Goal: Task Accomplishment & Management: Manage account settings

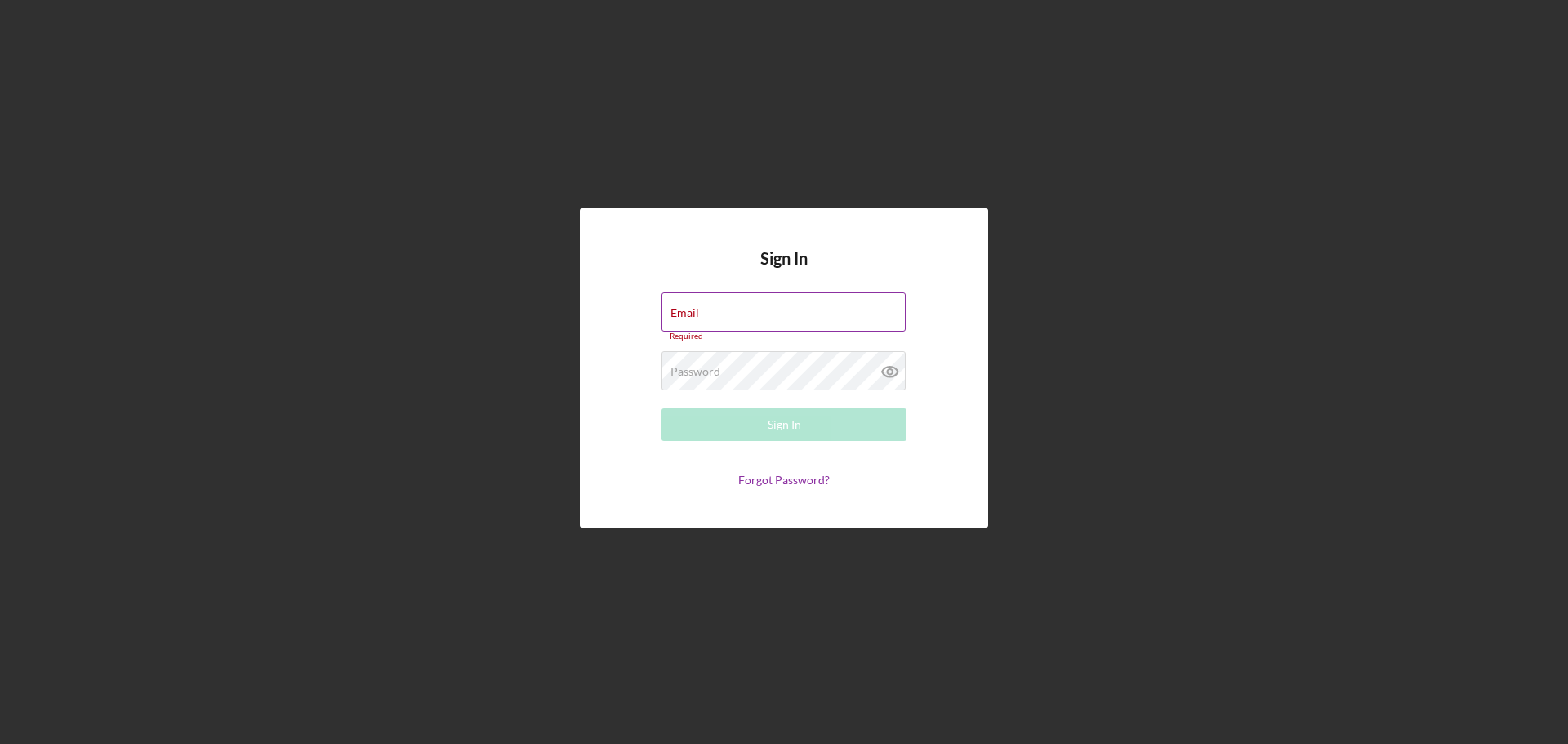
click at [741, 309] on div "Email Required" at bounding box center [784, 317] width 245 height 49
click at [754, 318] on input "Email" at bounding box center [783, 311] width 244 height 39
type input "[EMAIL_ADDRESS][DOMAIN_NAME]"
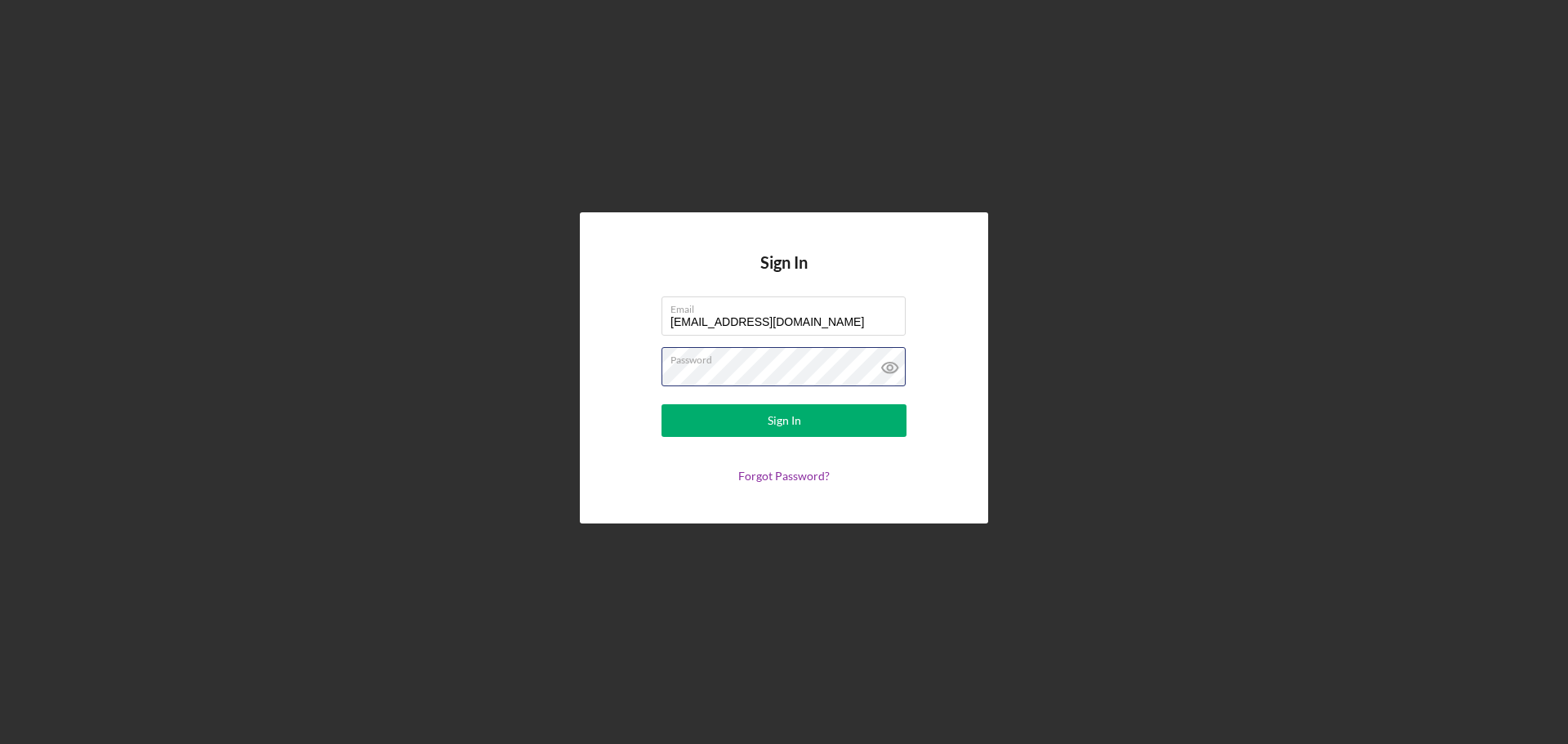
click at [662, 404] on button "Sign In" at bounding box center [784, 421] width 245 height 33
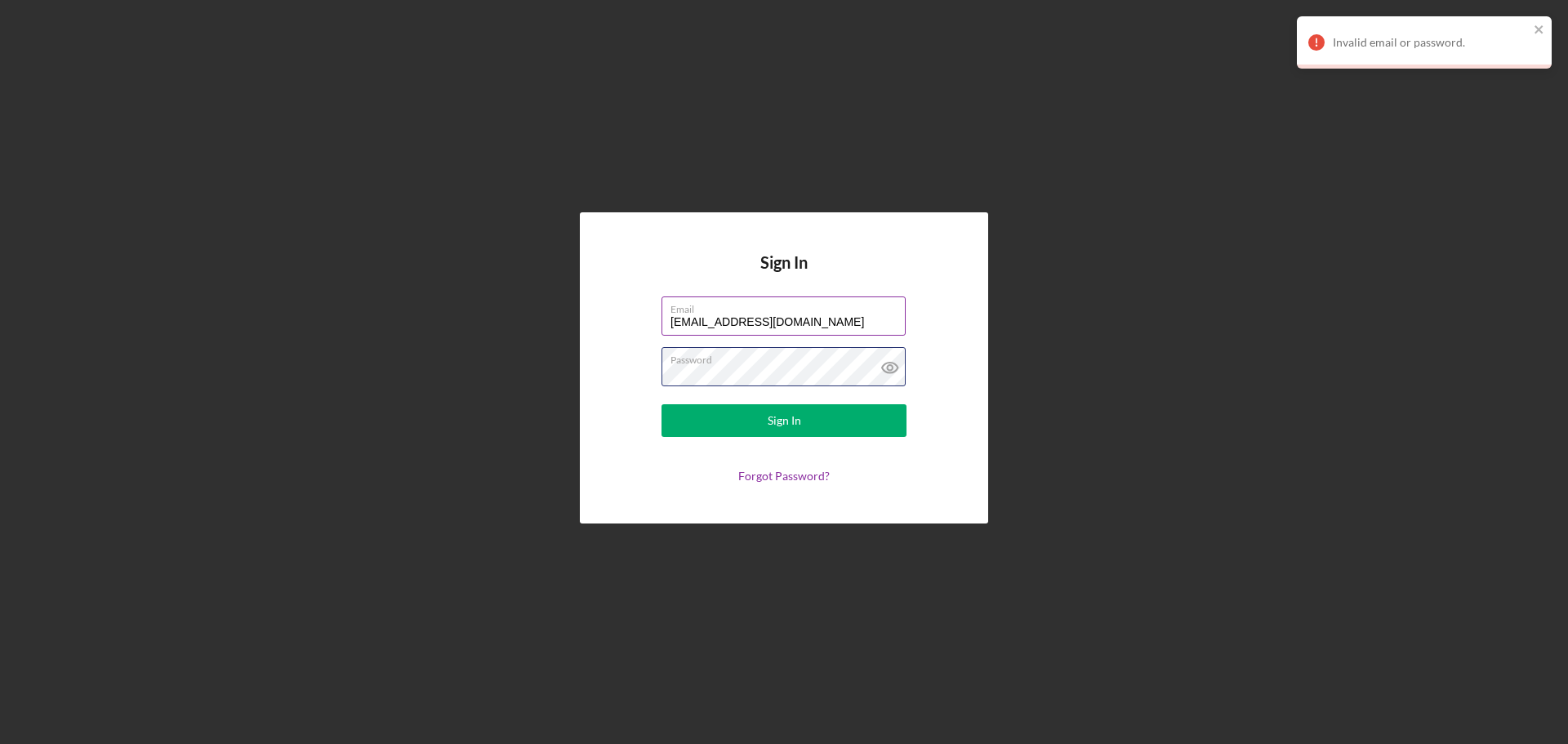
click at [612, 371] on div "Sign In Email [EMAIL_ADDRESS][DOMAIN_NAME] Password Sign In Forgot Password?" at bounding box center [783, 368] width 408 height 311
click at [897, 368] on icon at bounding box center [889, 368] width 16 height 11
click at [662, 404] on button "Sign In" at bounding box center [784, 421] width 245 height 33
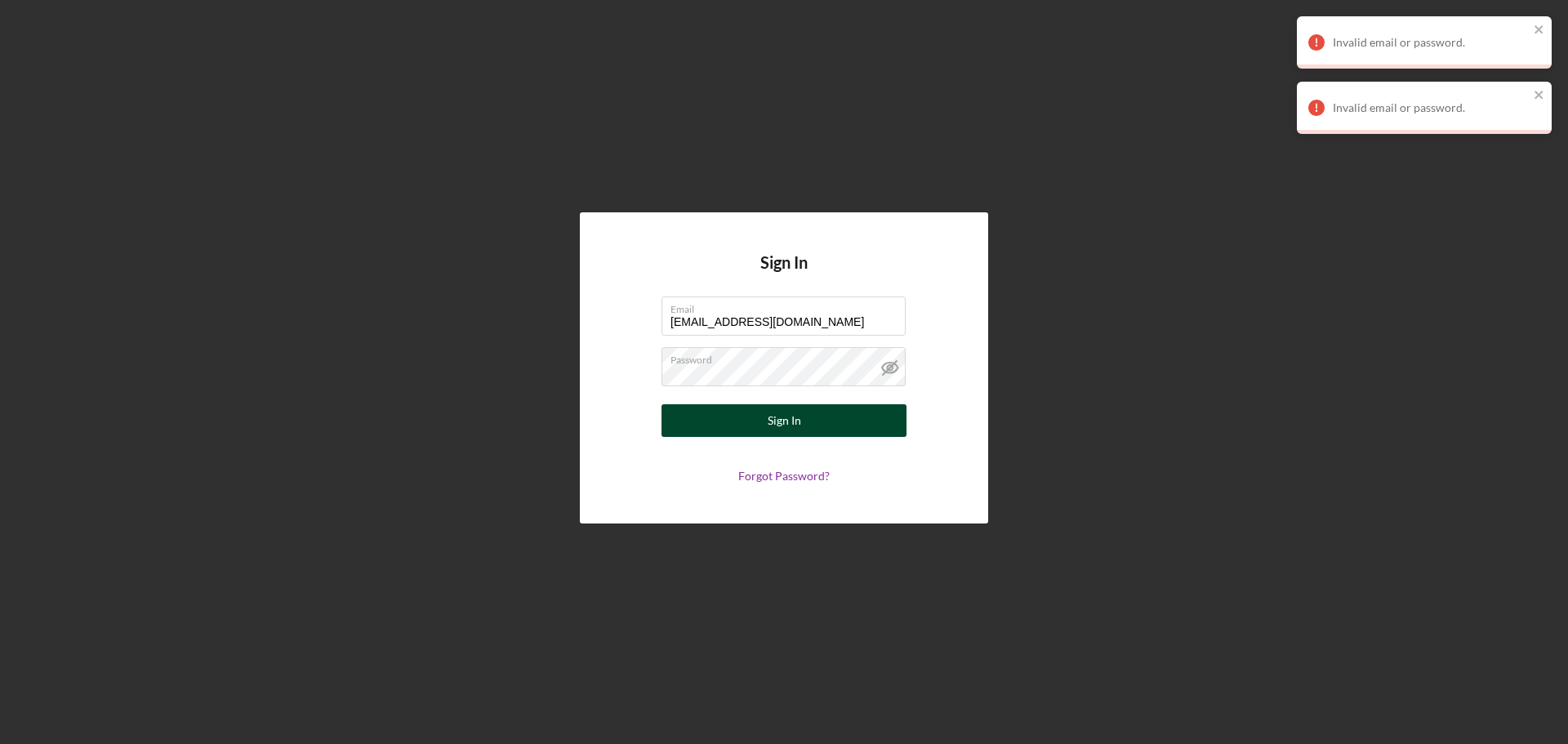
click at [846, 407] on button "Sign In" at bounding box center [784, 421] width 245 height 33
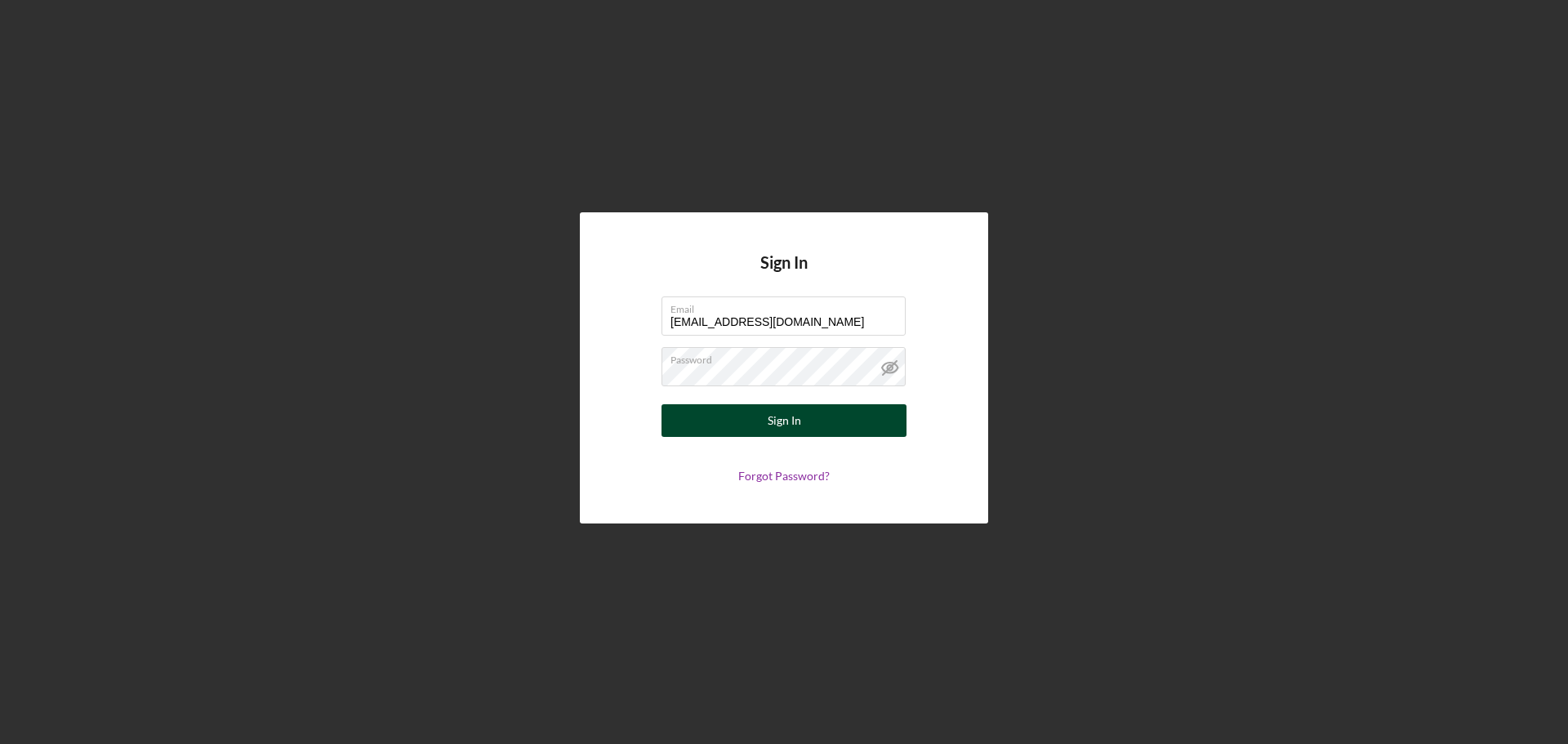
click at [746, 424] on button "Sign In" at bounding box center [784, 421] width 245 height 33
click at [778, 419] on div "Sign In" at bounding box center [784, 421] width 34 height 33
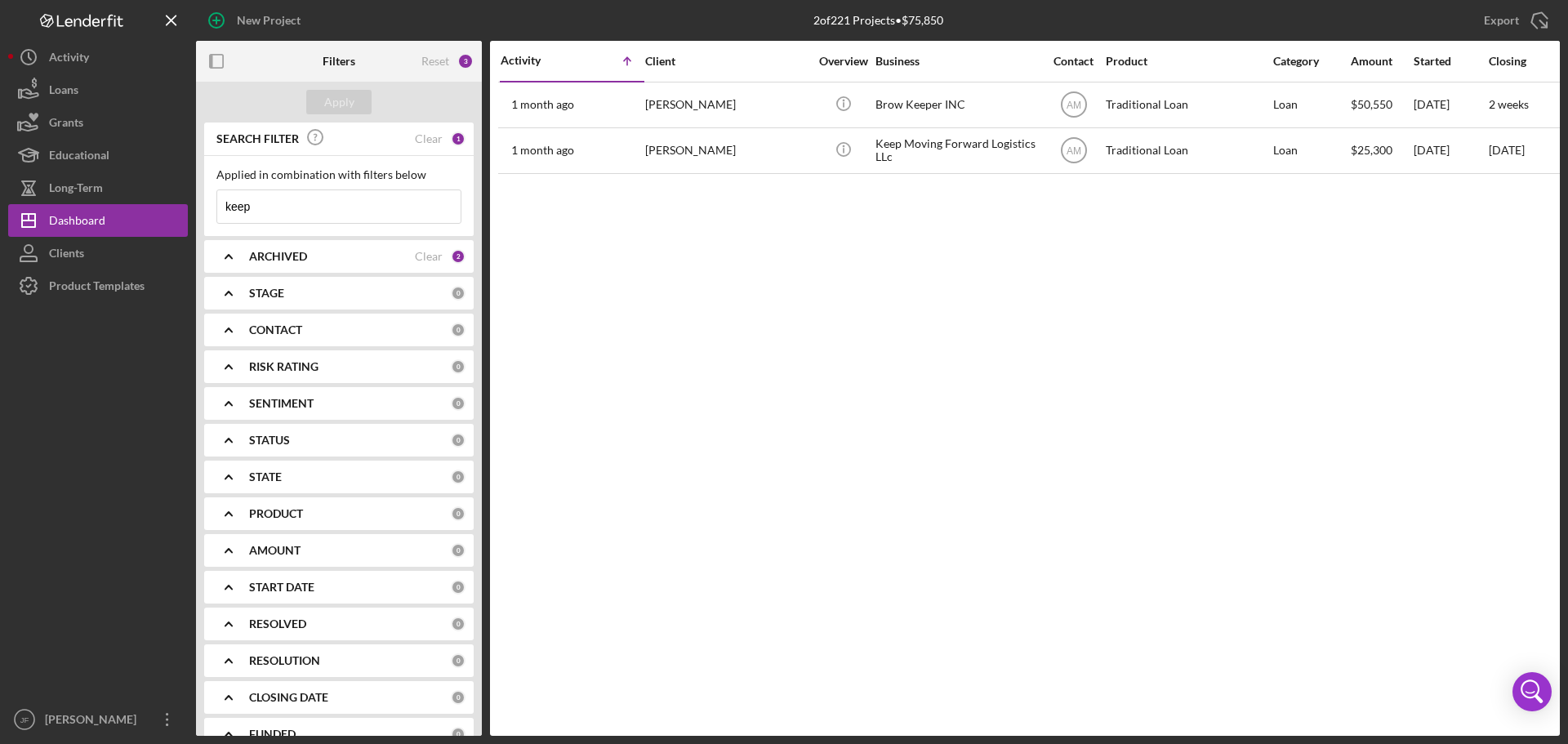
click at [294, 209] on input "keep" at bounding box center [339, 206] width 244 height 33
type input "ts salon"
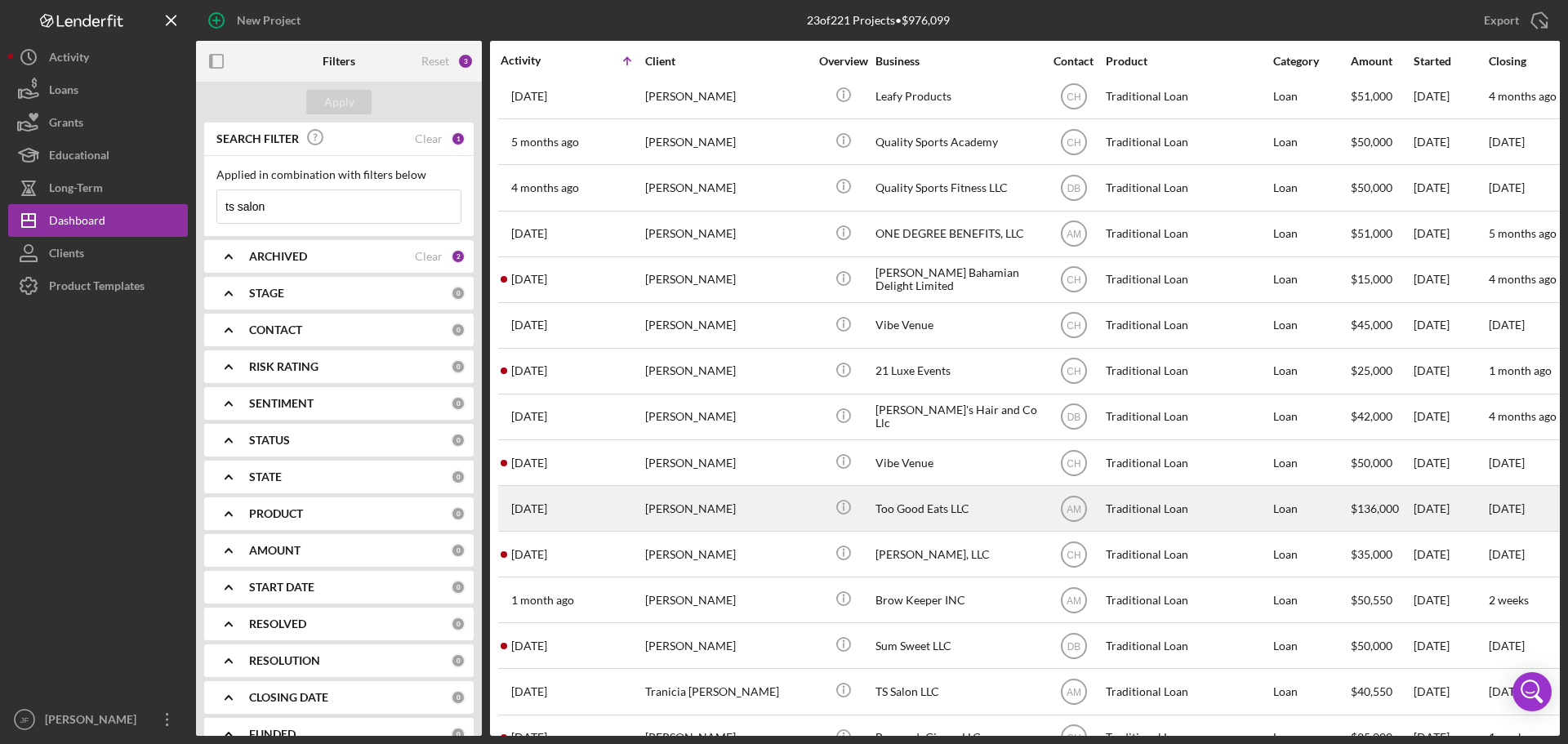
scroll to position [421, 0]
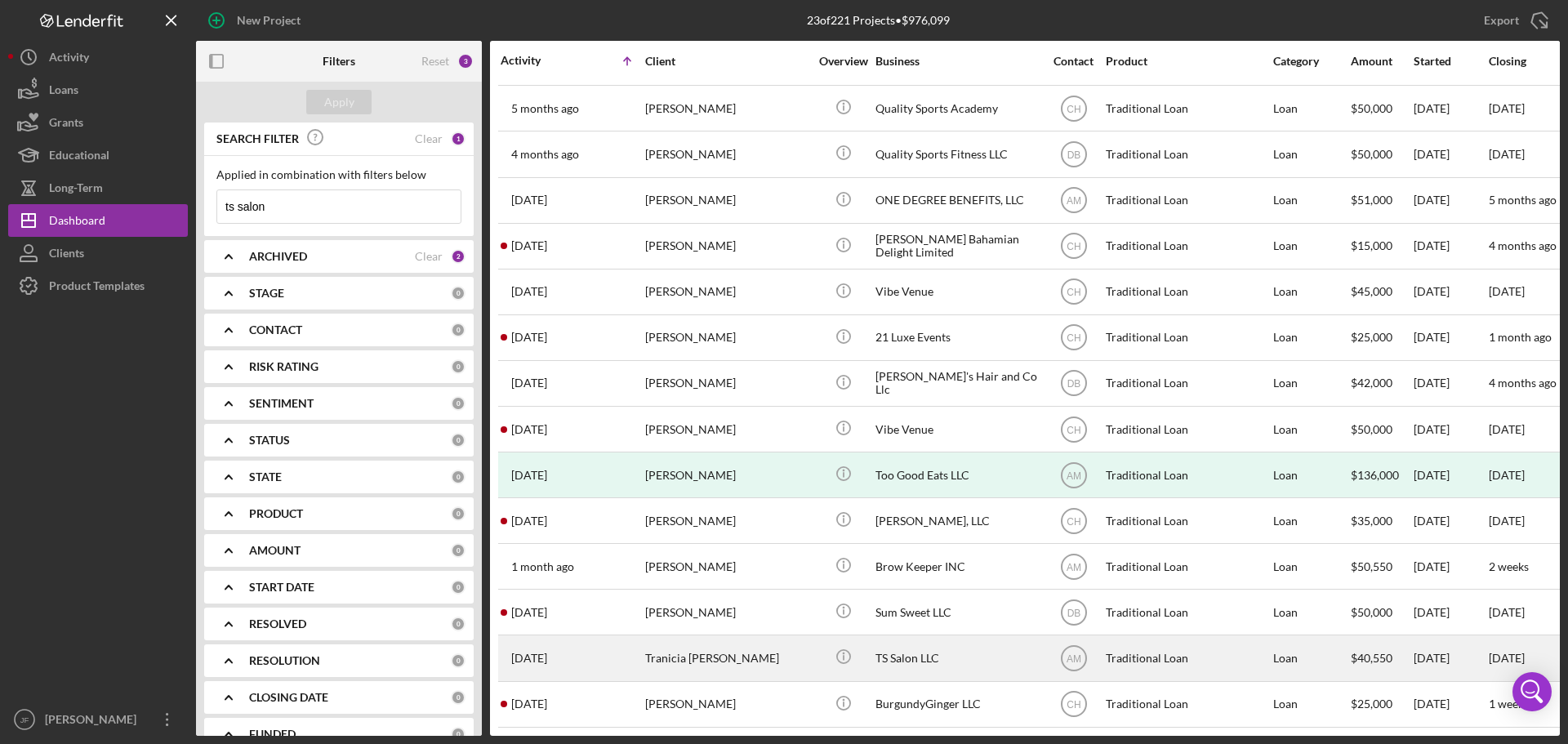
click at [755, 654] on div "Tranicia [PERSON_NAME]" at bounding box center [727, 657] width 163 height 43
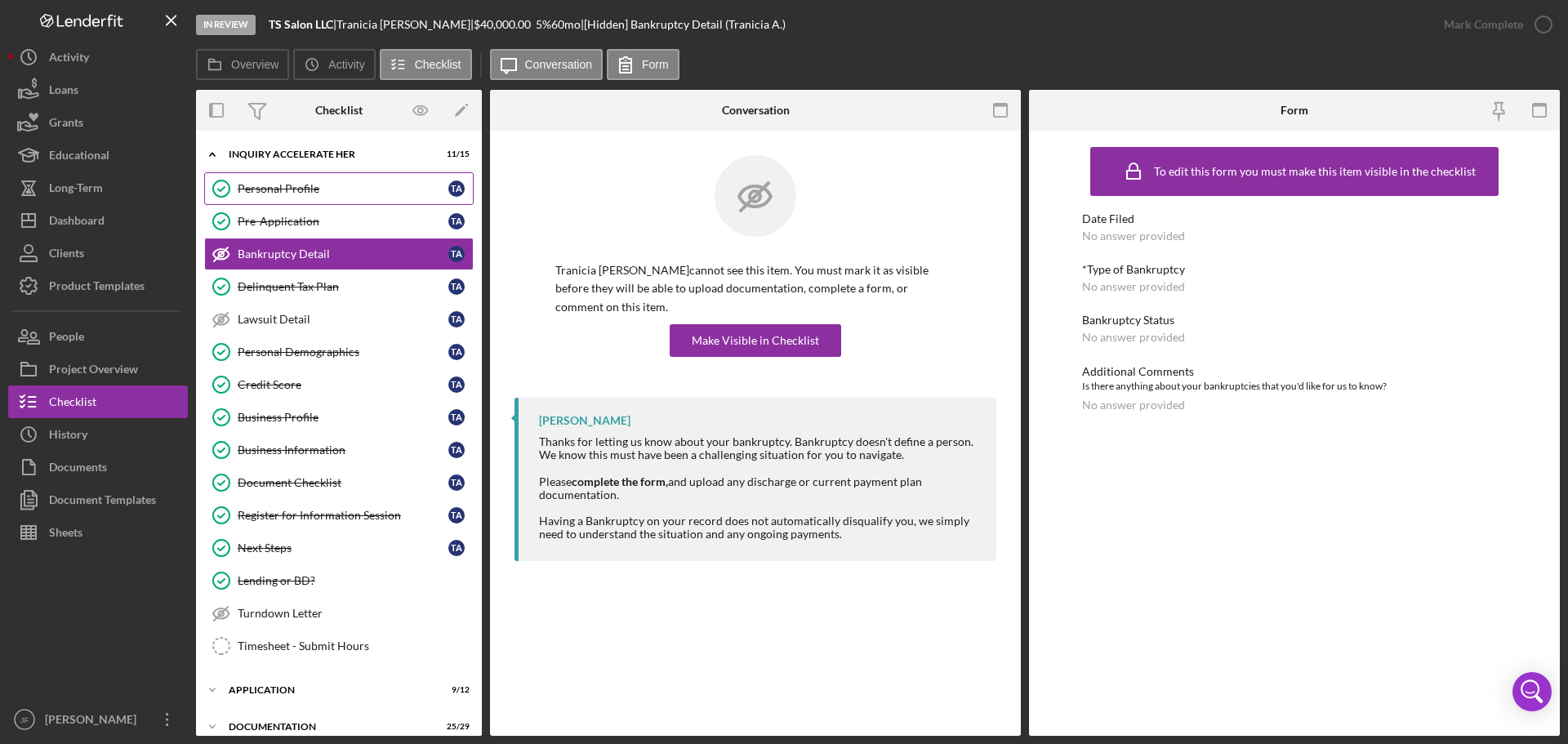
click at [300, 183] on div "Personal Profile" at bounding box center [342, 188] width 211 height 13
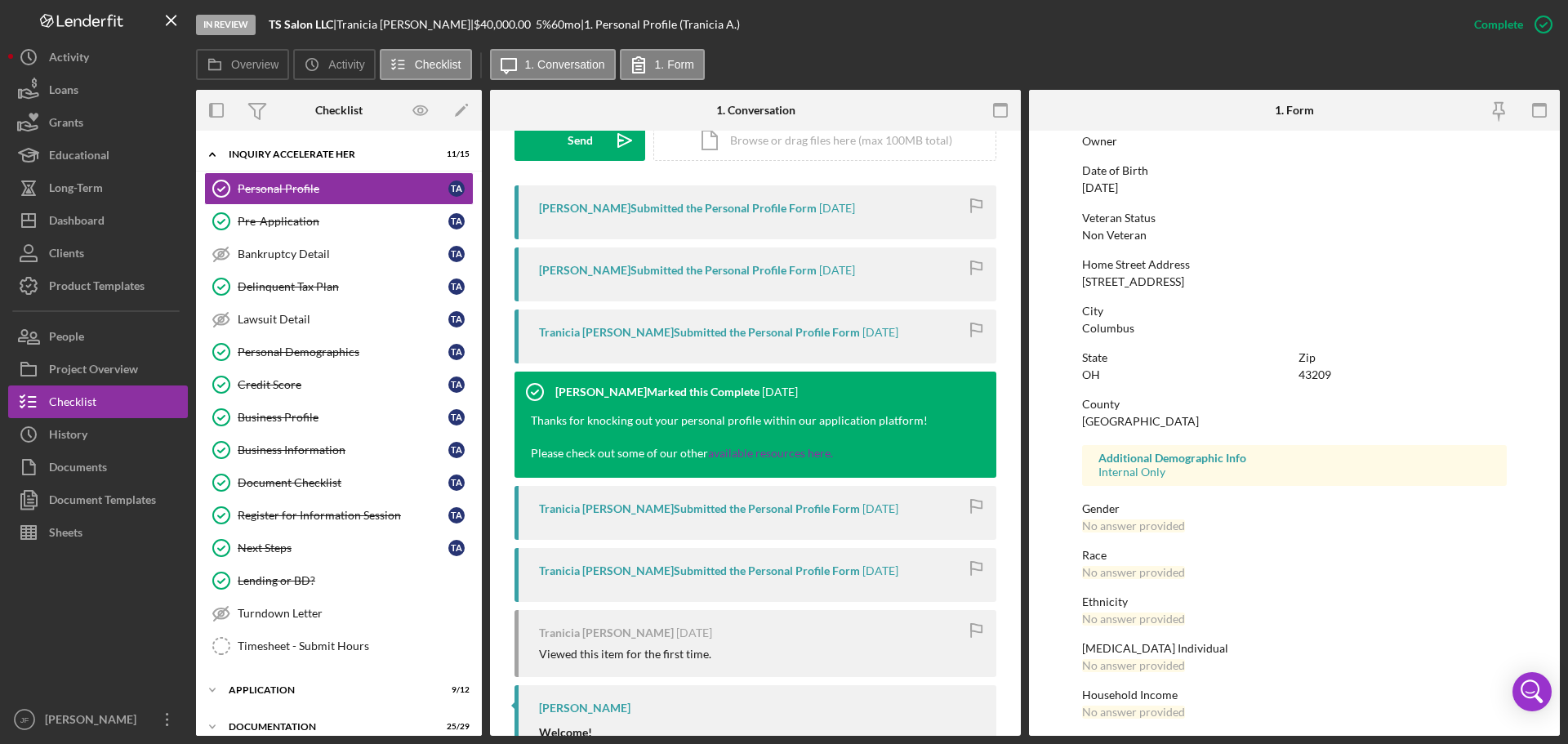
scroll to position [157, 0]
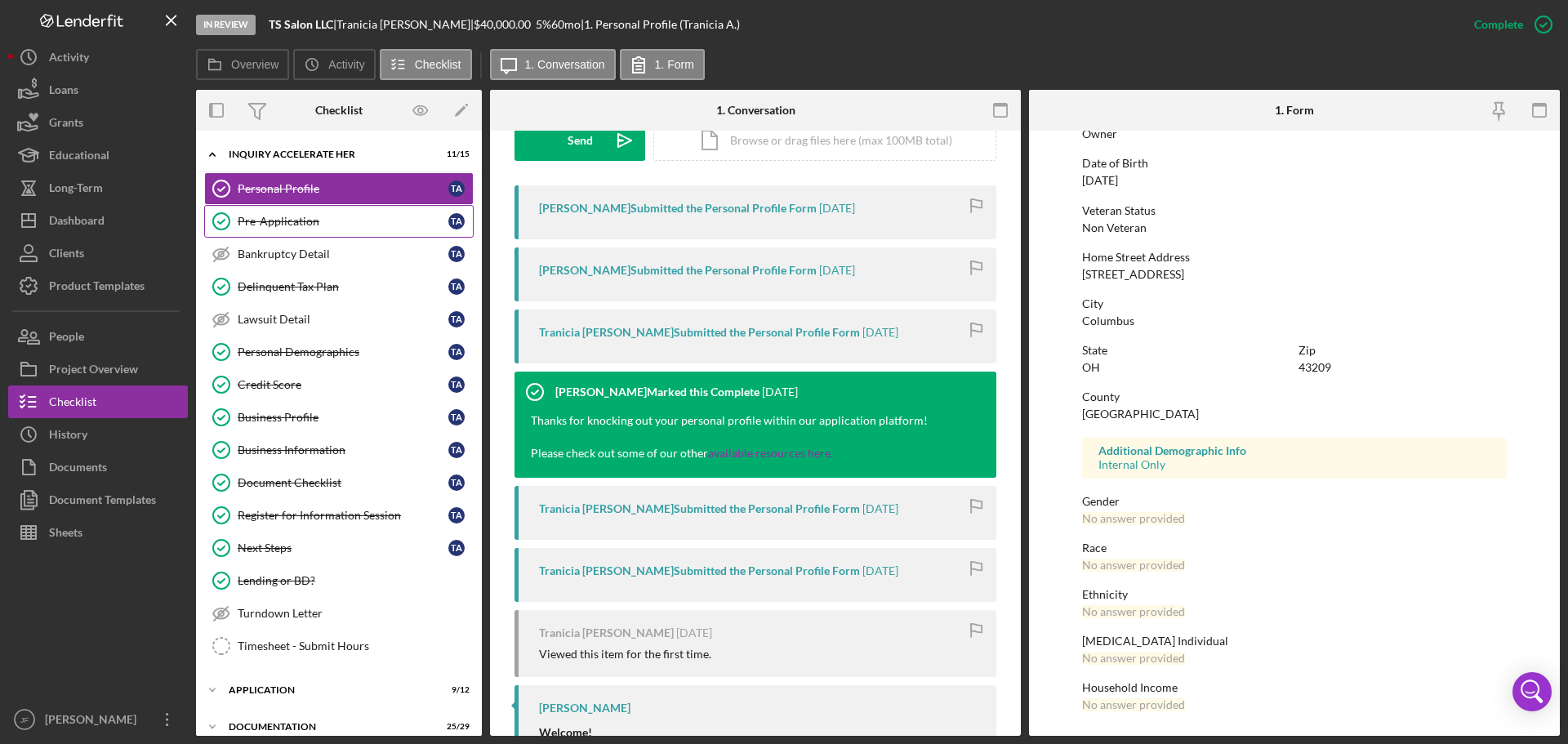
click at [318, 228] on link "Pre-Application Pre-Application T A" at bounding box center [339, 222] width 269 height 33
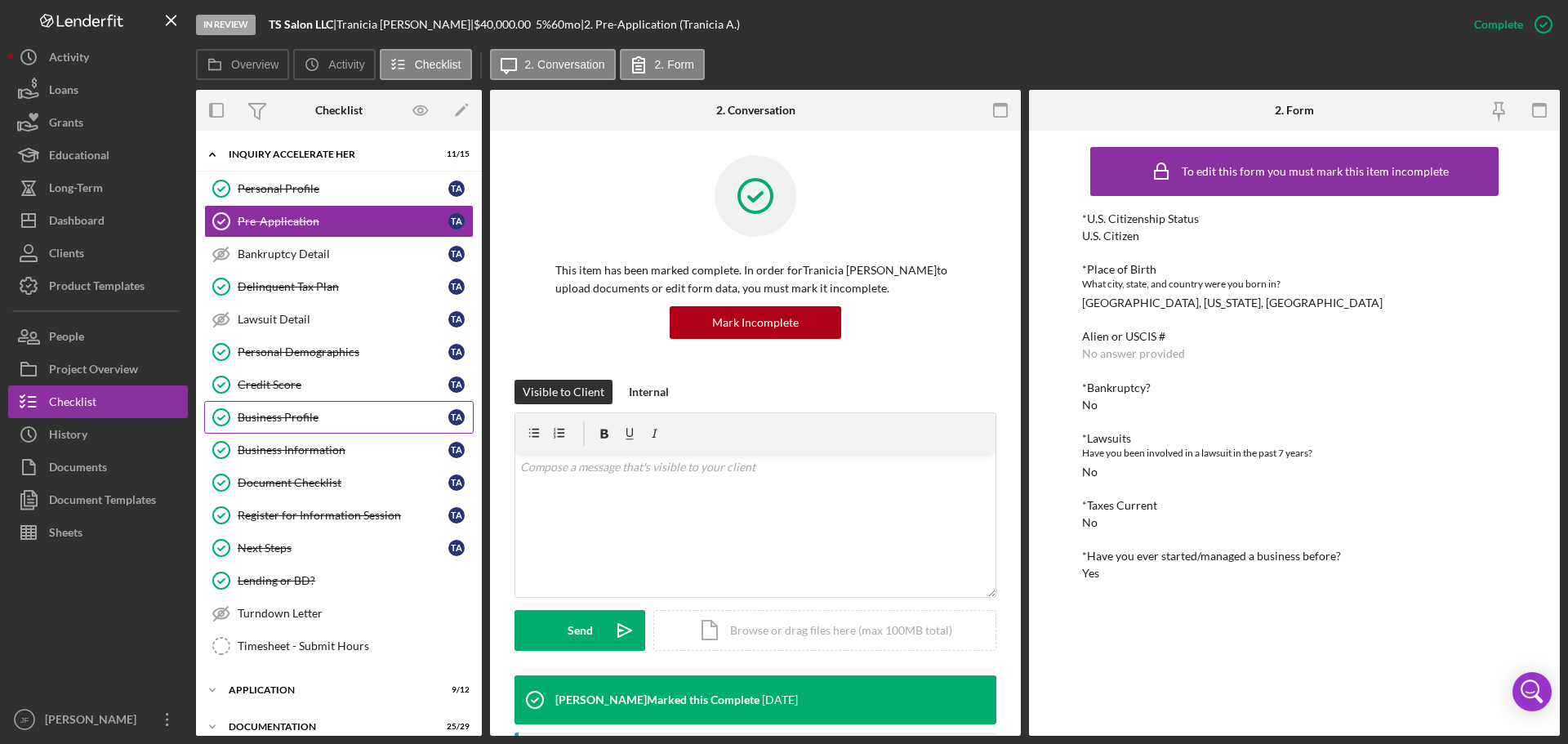
click at [286, 419] on div "Business Profile" at bounding box center [342, 417] width 211 height 13
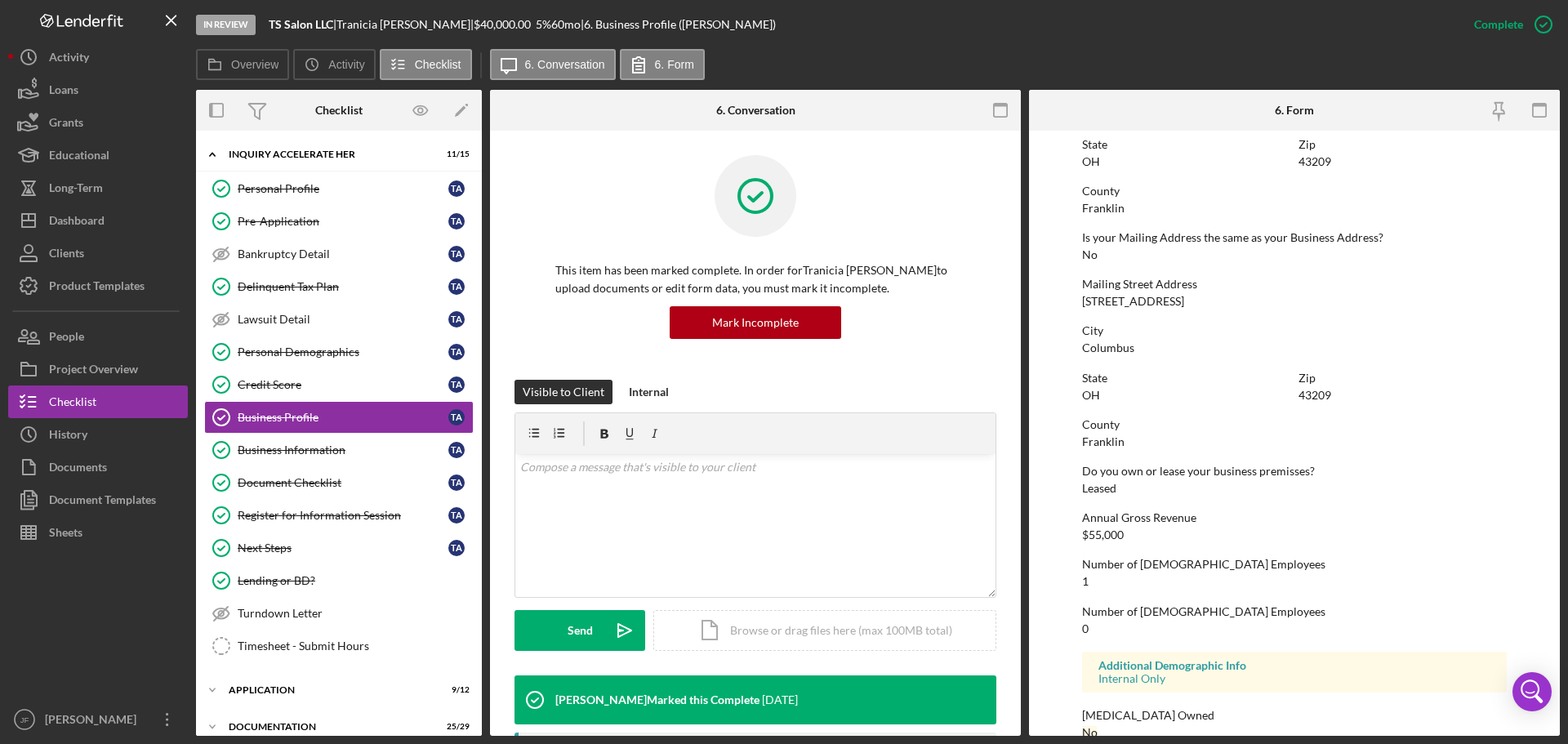
scroll to position [813, 0]
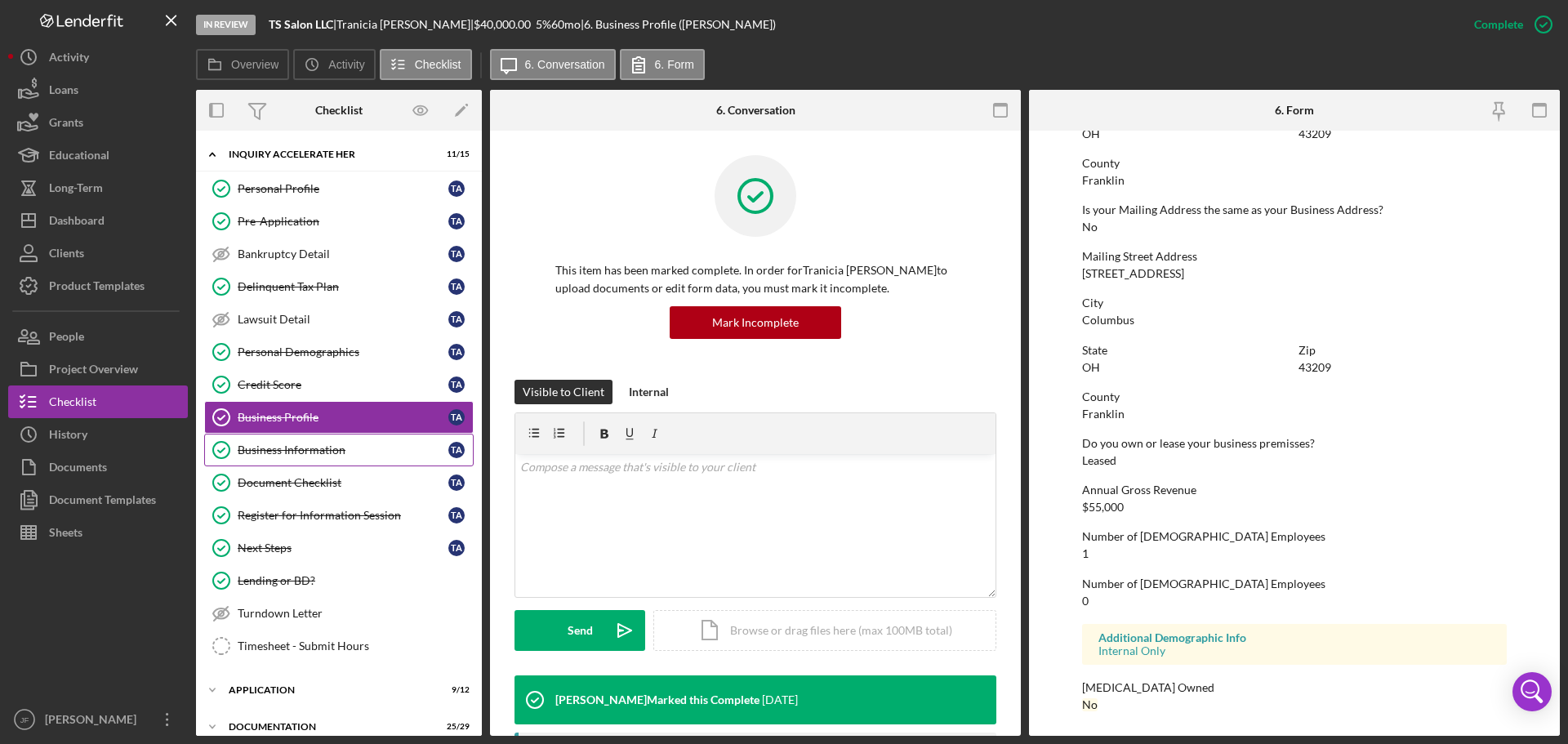
click at [281, 446] on div "Business Information" at bounding box center [342, 450] width 211 height 13
